Goal: Transaction & Acquisition: Purchase product/service

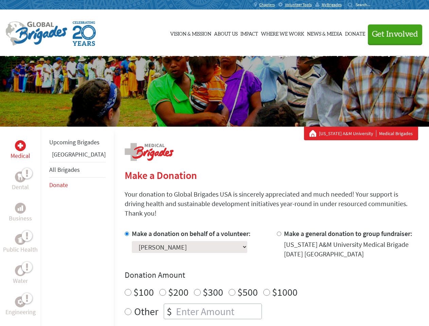
click at [375, 5] on div "Search for:" at bounding box center [361, 4] width 27 height 5
click at [392, 34] on span "Get Involved" at bounding box center [395, 34] width 46 height 8
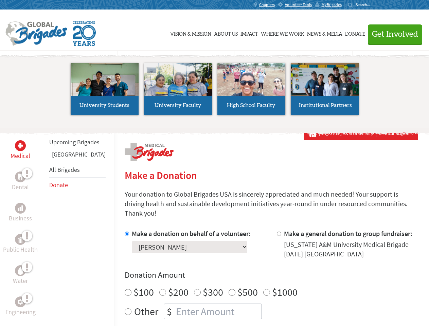
click at [215, 91] on li "High School Faculty" at bounding box center [251, 89] width 73 height 63
click at [45, 226] on div "Upcoming Brigades Greece All Brigades Donate" at bounding box center [77, 290] width 73 height 326
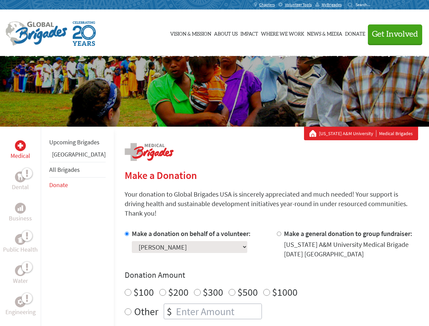
click at [260, 273] on div "Donation Amount $100 $200 $300 $500 $1000 Other $" at bounding box center [272, 295] width 294 height 50
click at [125, 232] on input "Make a donation on behalf of a volunteer:" at bounding box center [127, 234] width 4 height 4
click at [277, 232] on input "Make a general donation to group fundraiser:" at bounding box center [279, 234] width 4 height 4
radio input "true"
